Goal: Check status: Check status

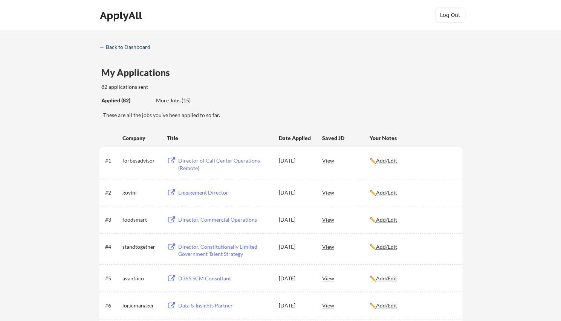
click at [140, 49] on div "← Back to Dashboard" at bounding box center [127, 46] width 56 height 5
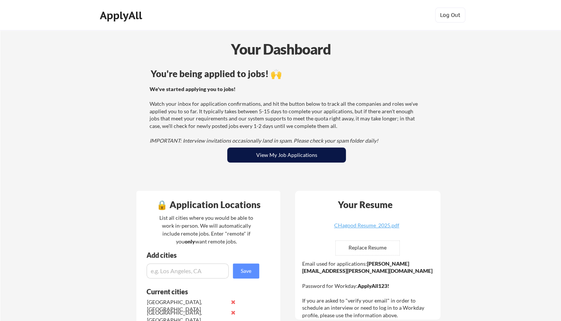
click at [285, 155] on button "View My Job Applications" at bounding box center [286, 155] width 119 height 15
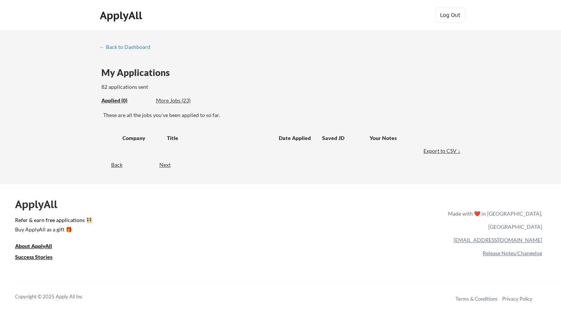
click at [175, 104] on div "More Jobs (23)" at bounding box center [183, 101] width 55 height 8
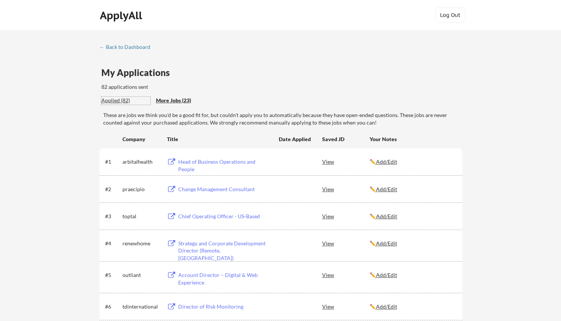
click at [122, 99] on div "Applied (82)" at bounding box center [125, 101] width 49 height 8
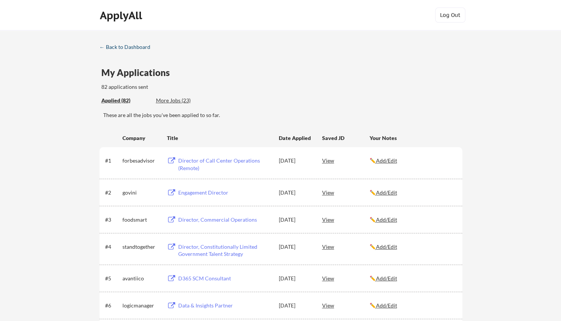
click at [143, 49] on div "← Back to Dashboard" at bounding box center [127, 46] width 56 height 5
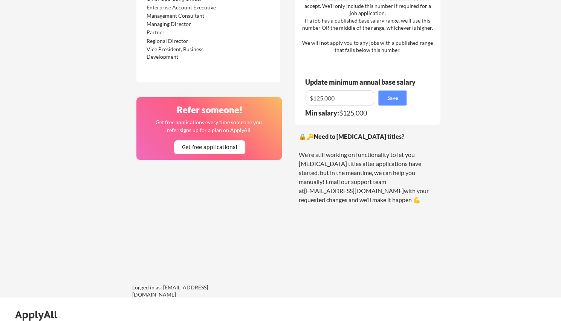
scroll to position [624, 0]
